Goal: Information Seeking & Learning: Learn about a topic

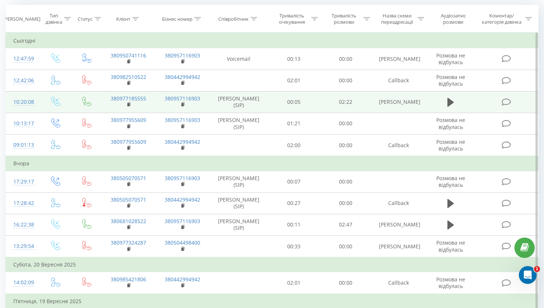
scroll to position [64, 0]
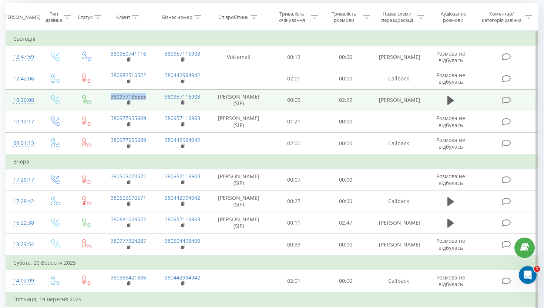
drag, startPoint x: 108, startPoint y: 101, endPoint x: 146, endPoint y: 103, distance: 37.8
click at [146, 103] on td "380977185555" at bounding box center [128, 99] width 54 height 21
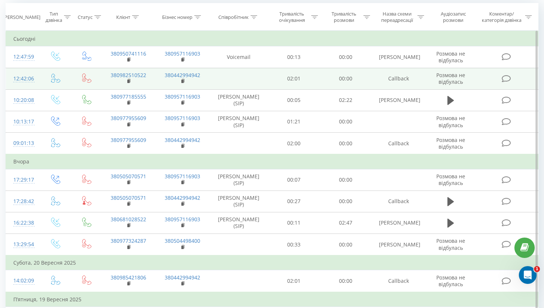
click at [507, 80] on icon at bounding box center [506, 79] width 9 height 8
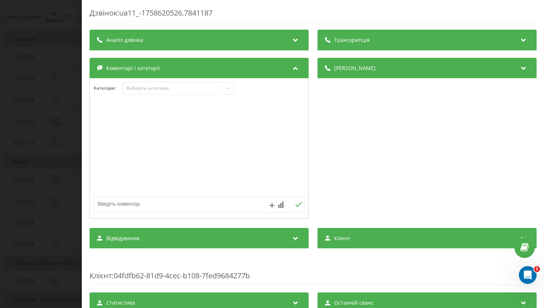
click at [184, 48] on div "Аналіз дзвінка" at bounding box center [199, 40] width 219 height 21
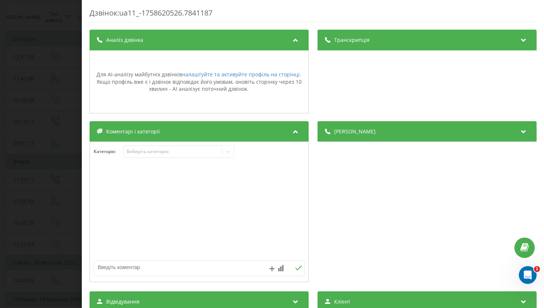
click at [186, 47] on div "Аналіз дзвінка" at bounding box center [199, 40] width 219 height 21
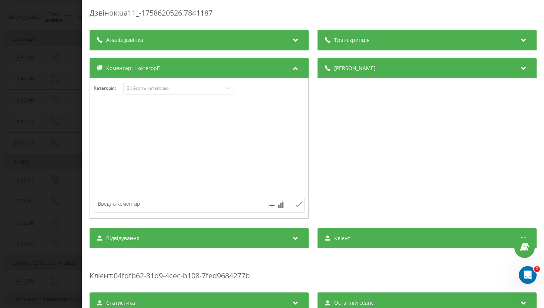
click at [365, 30] on div "Транскрипція" at bounding box center [426, 40] width 219 height 21
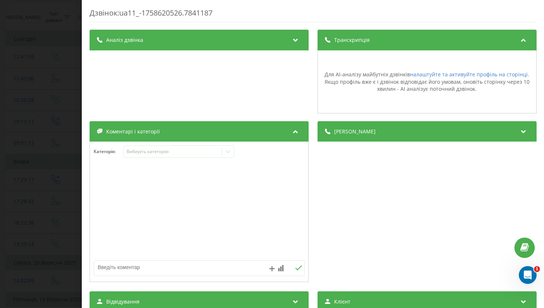
click at [365, 30] on div "Транскрипція" at bounding box center [426, 40] width 219 height 21
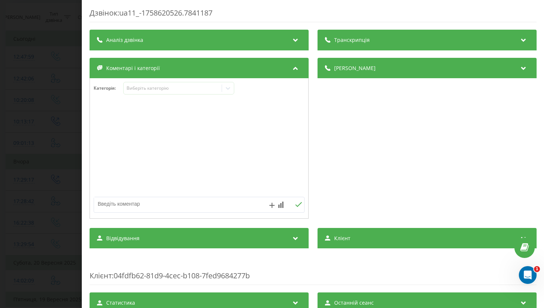
click at [365, 67] on span "[PERSON_NAME]" at bounding box center [354, 67] width 41 height 7
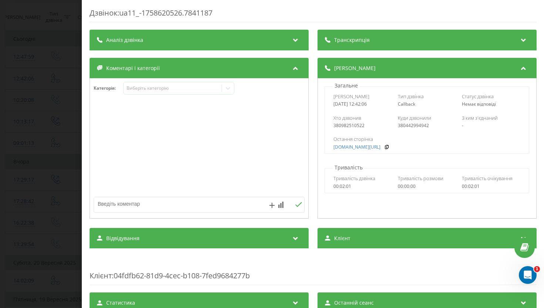
click at [365, 67] on span "[PERSON_NAME]" at bounding box center [354, 67] width 41 height 7
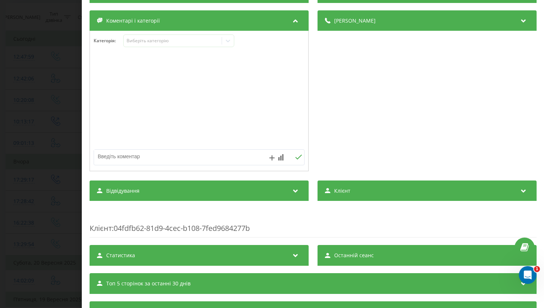
scroll to position [85, 0]
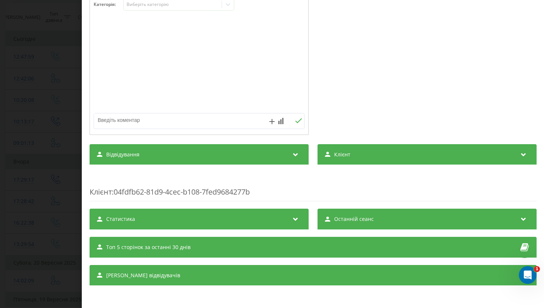
click at [216, 230] on div "Транскрипція Для AI-аналізу майбутніх дзвінків налаштуйте та активуйте профіль …" at bounding box center [313, 115] width 447 height 339
click at [215, 224] on div "Статистика" at bounding box center [199, 218] width 219 height 21
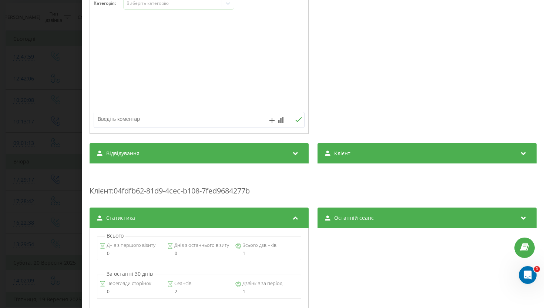
scroll to position [169, 0]
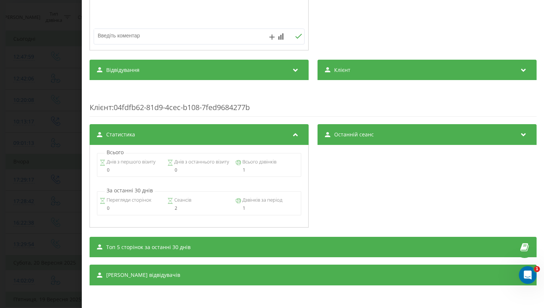
click at [218, 246] on div "Топ 5 сторінок за останні 30 днів" at bounding box center [313, 247] width 447 height 21
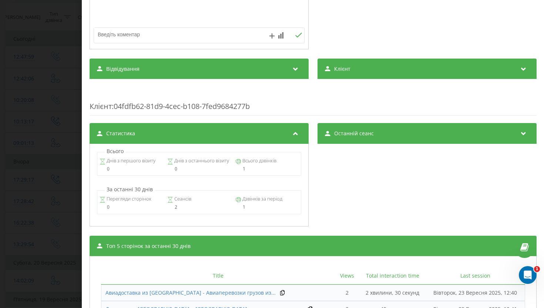
scroll to position [274, 0]
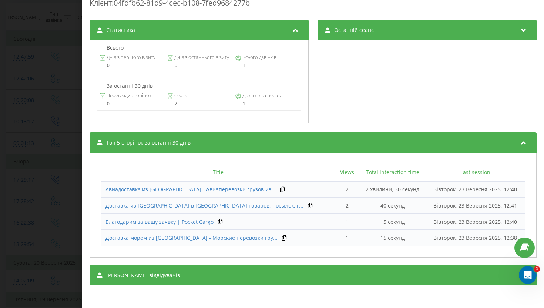
click at [6, 166] on div "Дзвінок : ua11_-1758620526.7841187 Транскрипція Для AI-аналізу майбутніх дзвінк…" at bounding box center [272, 154] width 544 height 308
